Goal: Task Accomplishment & Management: Use online tool/utility

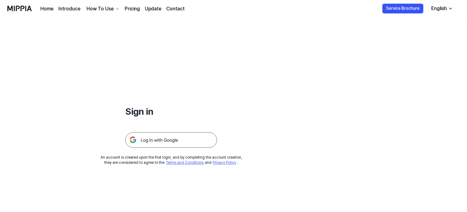
click at [187, 140] on img at bounding box center [171, 140] width 92 height 15
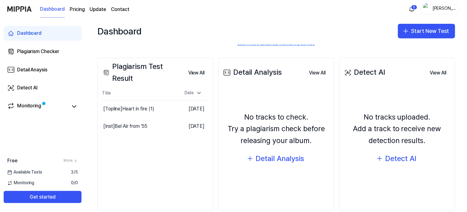
scroll to position [61, 0]
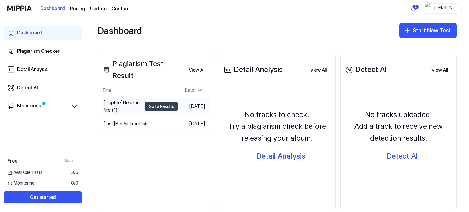
click at [147, 108] on button "Go to Results" at bounding box center [161, 107] width 33 height 10
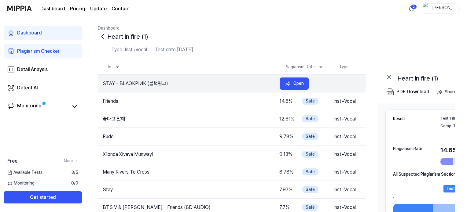
click at [248, 79] on tr "STAY - BLΛƆKPIИK (블랙핑크) 14.65 % Safe Inst+Vocal Open" at bounding box center [232, 84] width 268 height 18
click at [143, 85] on td "STAY - BLΛƆKPIИK (블랙핑크)" at bounding box center [186, 83] width 177 height 7
click at [300, 83] on div "Open" at bounding box center [298, 83] width 10 height 7
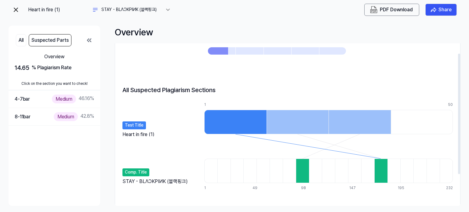
scroll to position [56, 0]
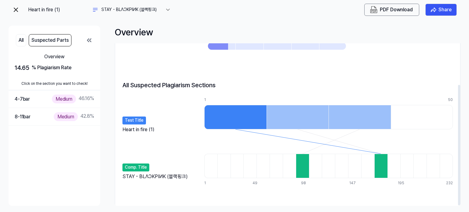
click at [302, 172] on div at bounding box center [302, 166] width 13 height 24
click at [232, 123] on div at bounding box center [235, 117] width 62 height 24
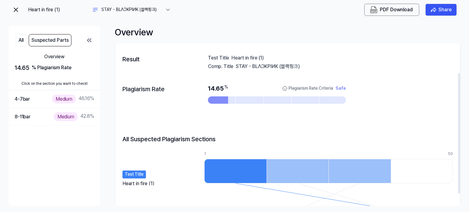
scroll to position [0, 0]
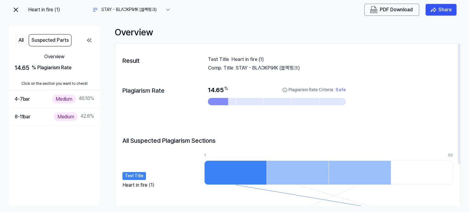
click at [214, 97] on div "14.65 % Plagiarism Rate Criteria Safe" at bounding box center [277, 96] width 138 height 20
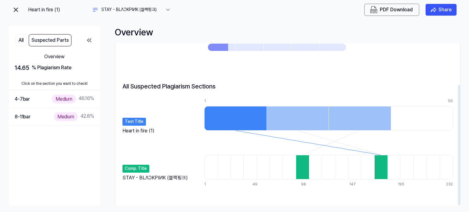
scroll to position [56, 0]
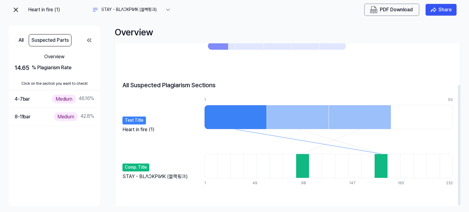
click at [244, 110] on div at bounding box center [235, 117] width 62 height 24
click at [246, 116] on div at bounding box center [235, 117] width 62 height 24
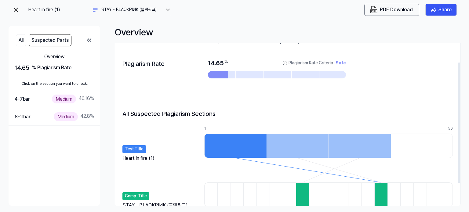
scroll to position [25, 0]
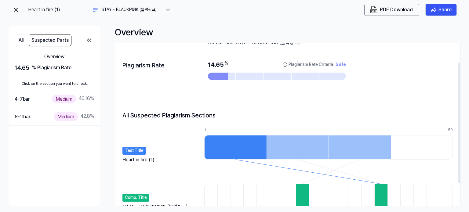
click at [380, 149] on div at bounding box center [360, 147] width 62 height 24
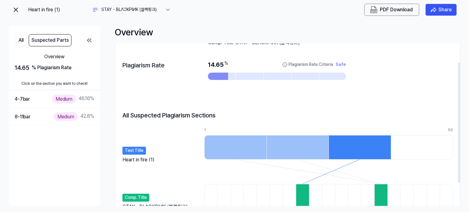
click at [294, 147] on div at bounding box center [298, 147] width 62 height 24
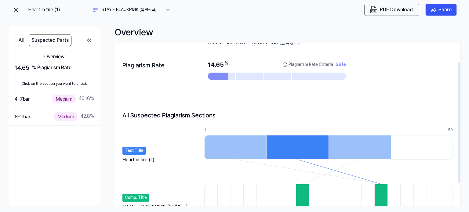
click at [262, 145] on div at bounding box center [235, 147] width 62 height 24
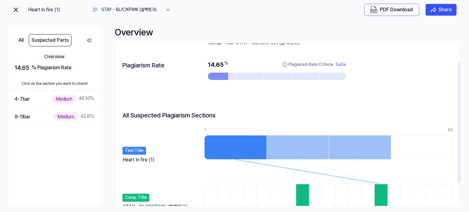
click at [371, 140] on div at bounding box center [360, 147] width 62 height 24
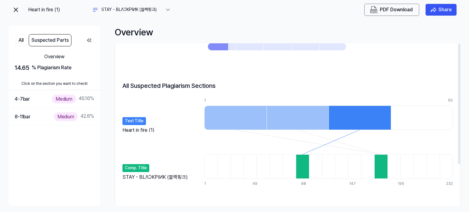
scroll to position [56, 0]
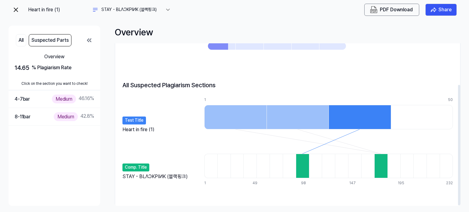
click at [307, 165] on div at bounding box center [302, 166] width 13 height 24
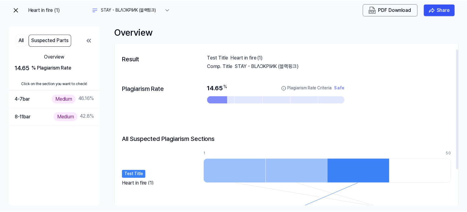
scroll to position [0, 0]
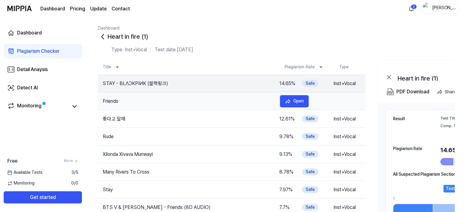
click at [262, 95] on tr "Friends 14.6 % Safe Inst+Vocal Open" at bounding box center [232, 102] width 268 height 18
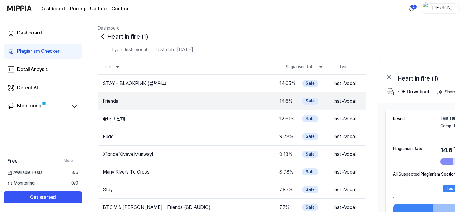
click at [58, 175] on div "Available Tests 3 / 5" at bounding box center [43, 173] width 86 height 6
click at [69, 171] on div "Available Tests 3 / 5" at bounding box center [43, 173] width 86 height 6
click at [33, 170] on span "Available Tests" at bounding box center [24, 173] width 35 height 6
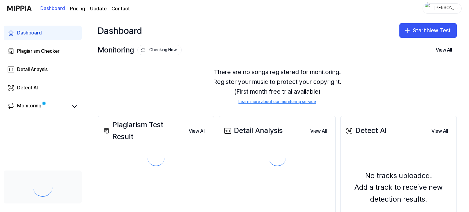
click at [442, 32] on button "Start New Test" at bounding box center [427, 30] width 57 height 15
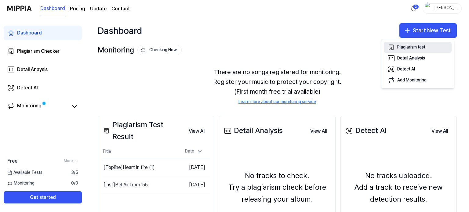
click at [428, 45] on button "Plagiarism test" at bounding box center [418, 47] width 68 height 11
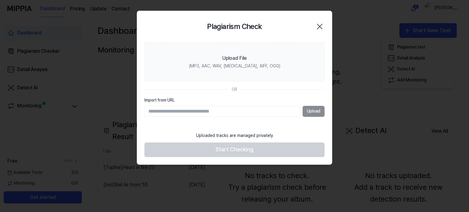
click at [321, 26] on icon "button" at bounding box center [320, 27] width 10 height 10
